Goal: Information Seeking & Learning: Learn about a topic

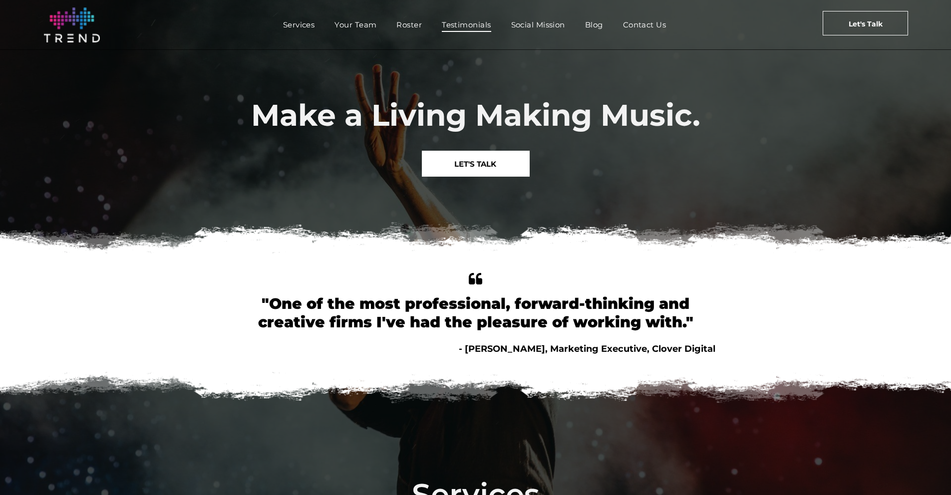
click at [463, 28] on span "Testimonials" at bounding box center [466, 24] width 49 height 14
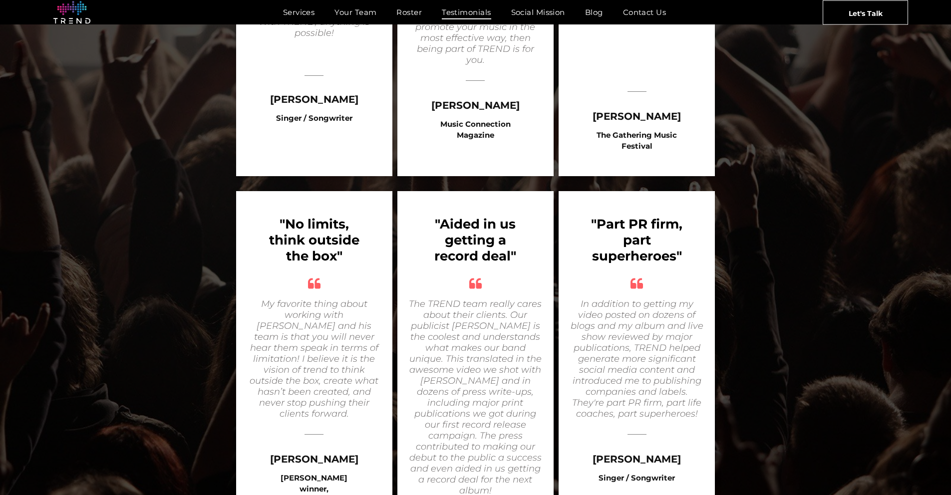
scroll to position [1038, 0]
